Goal: Complete application form

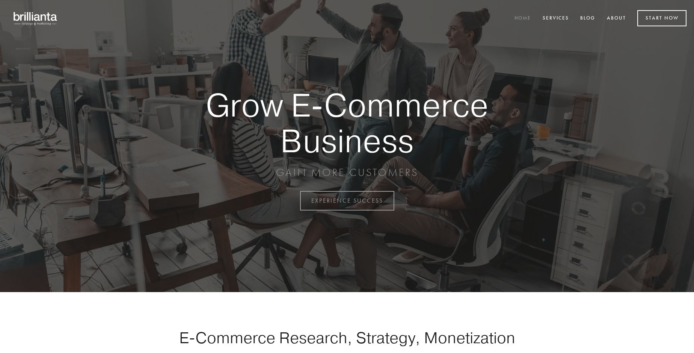
scroll to position [1969, 0]
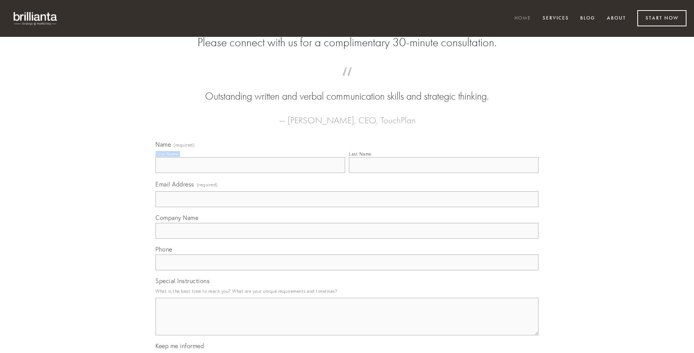
type input "[PERSON_NAME]"
click at [444, 173] on input "Last Name" at bounding box center [444, 165] width 190 height 16
type input "[PERSON_NAME]"
click at [347, 207] on input "Email Address (required)" at bounding box center [347, 199] width 383 height 16
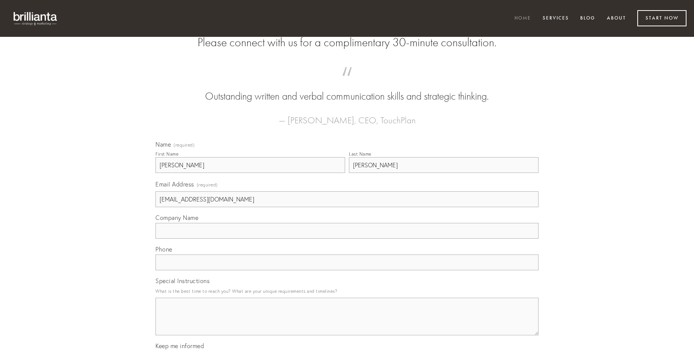
type input "[EMAIL_ADDRESS][DOMAIN_NAME]"
click at [347, 239] on input "Company Name" at bounding box center [347, 231] width 383 height 16
type input "villa"
click at [347, 270] on input "text" at bounding box center [347, 262] width 383 height 16
click at [347, 323] on textarea "Special Instructions" at bounding box center [347, 317] width 383 height 38
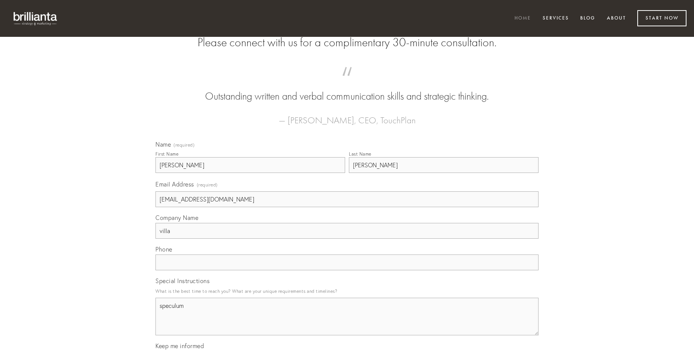
type textarea "speculum"
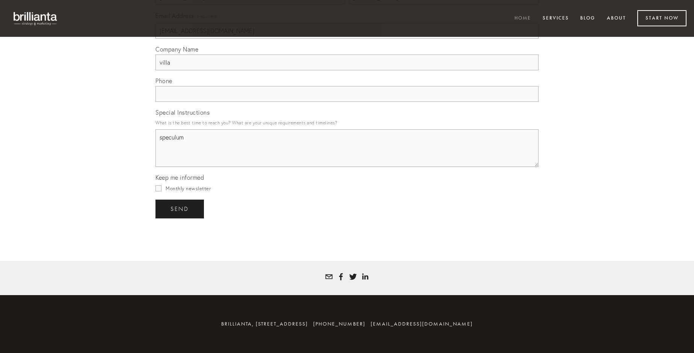
click at [180, 209] on span "send" at bounding box center [180, 208] width 18 height 7
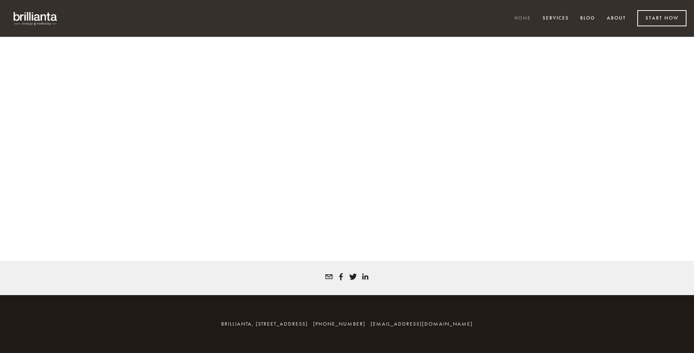
scroll to position [1959, 0]
